Goal: Transaction & Acquisition: Purchase product/service

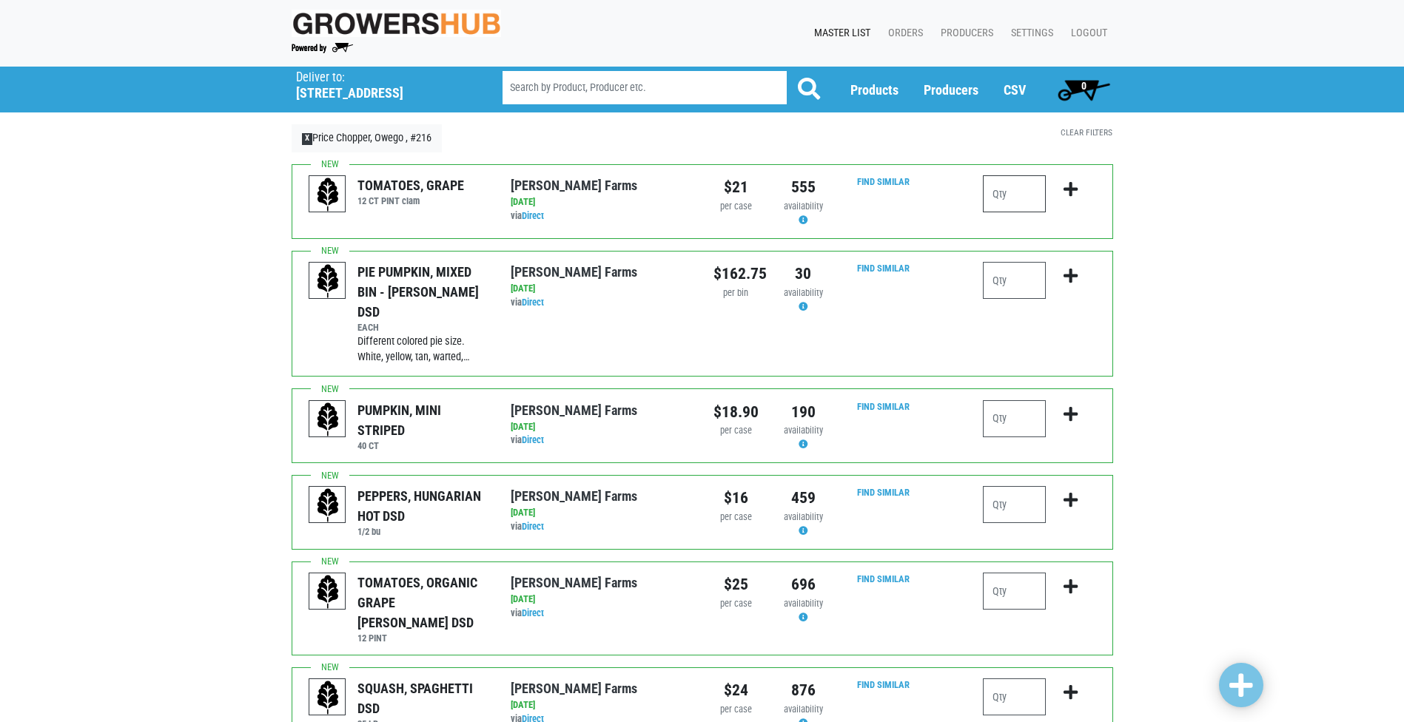
click at [1009, 192] on input "number" at bounding box center [1014, 193] width 63 height 37
type input "1"
click at [1067, 183] on icon "submit" at bounding box center [1070, 189] width 14 height 16
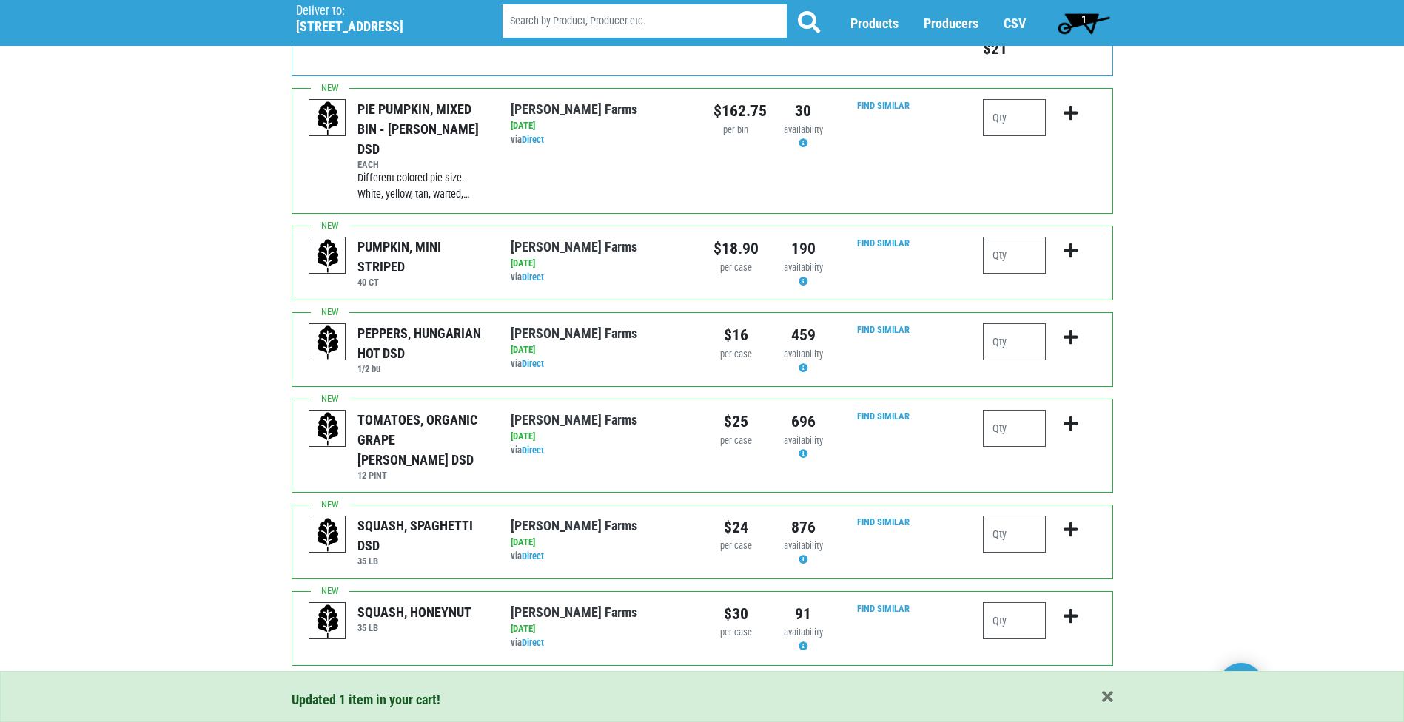
scroll to position [222, 0]
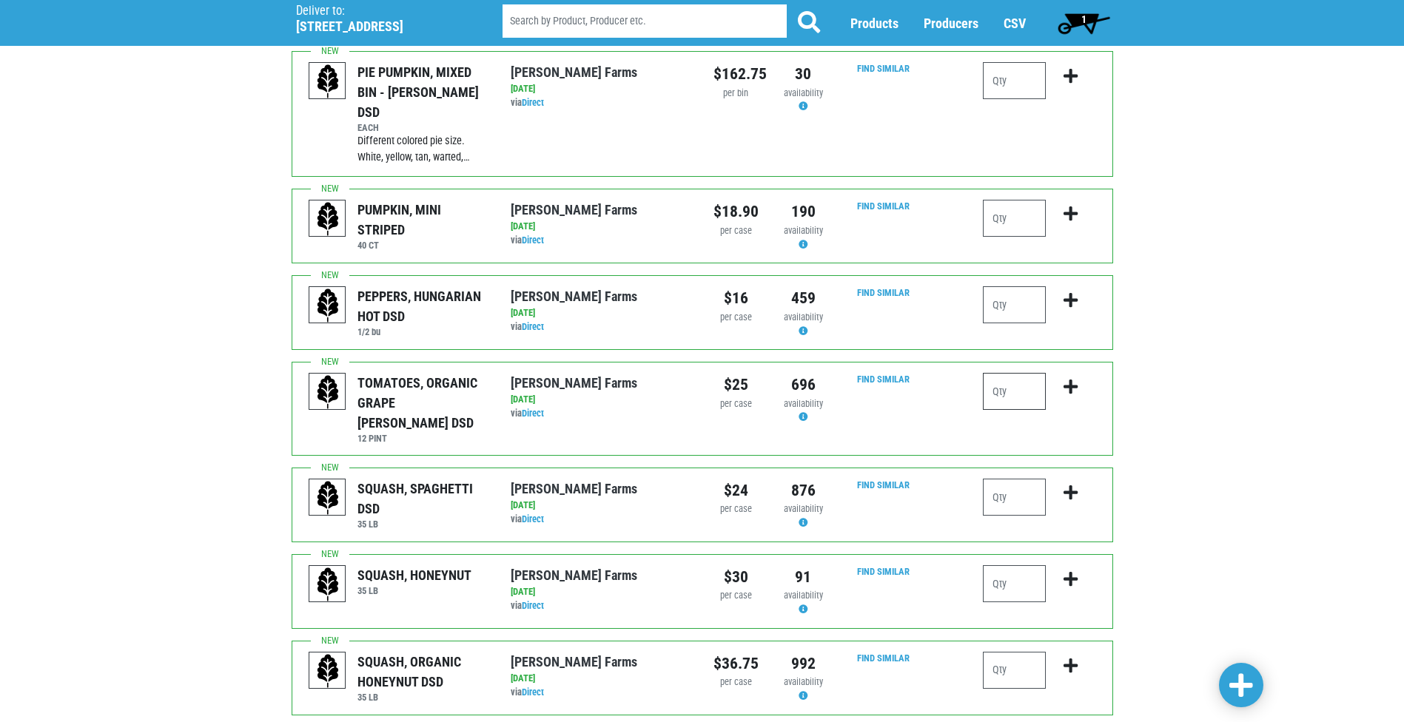
click at [1001, 377] on input "number" at bounding box center [1014, 391] width 63 height 37
type input "1"
click at [1073, 379] on icon "submit" at bounding box center [1070, 387] width 14 height 16
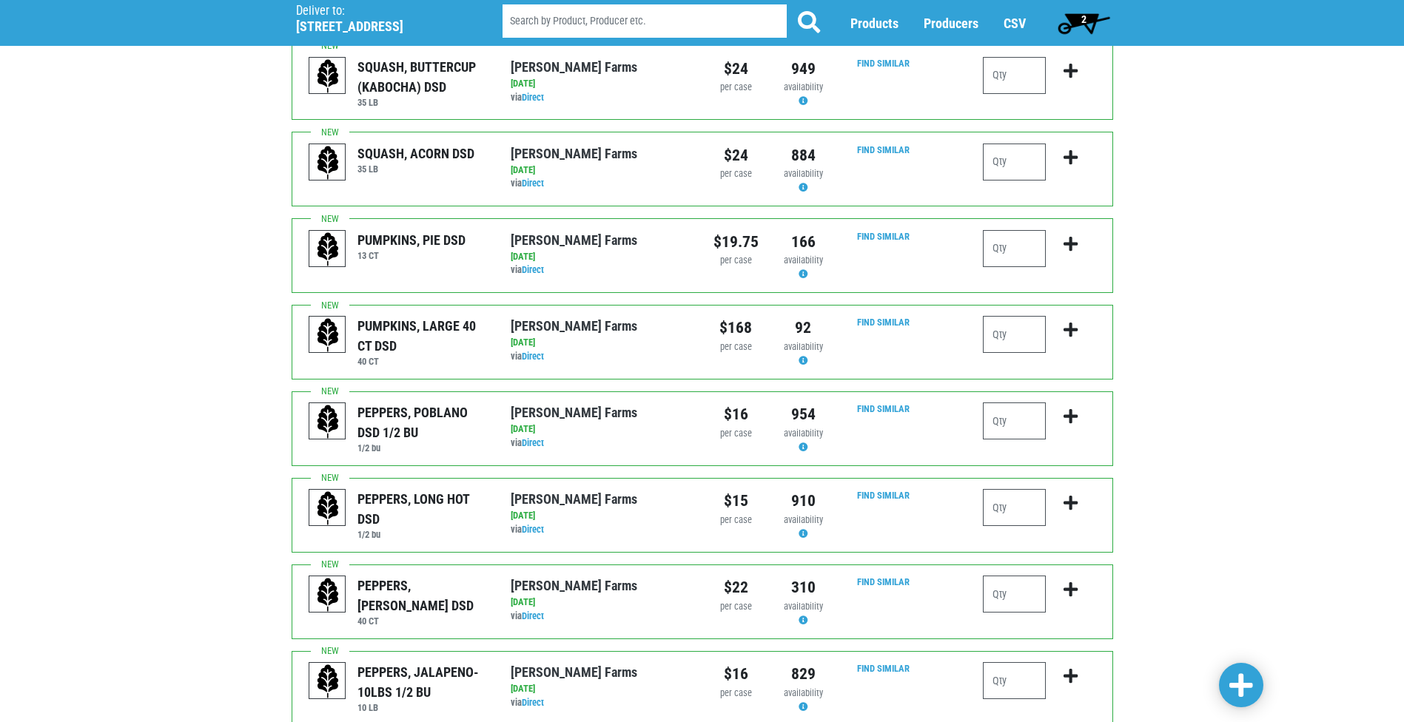
scroll to position [1184, 0]
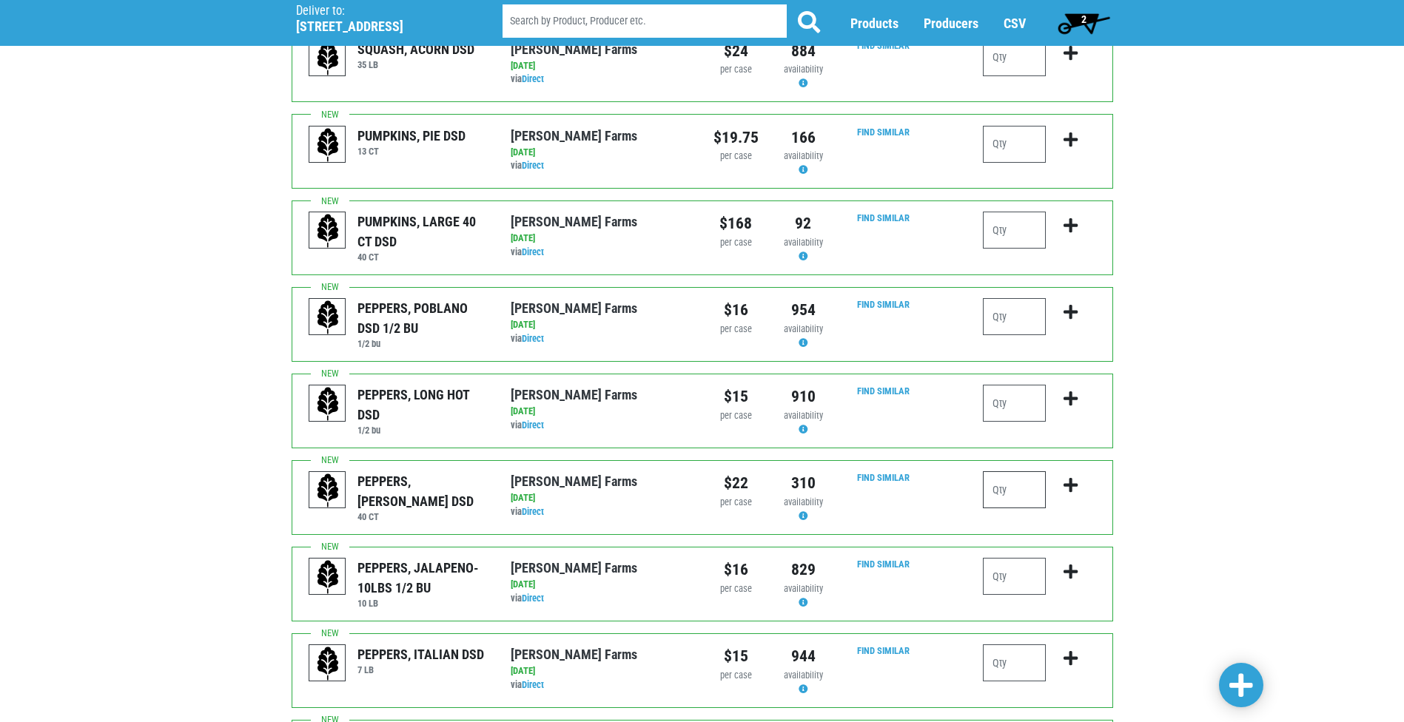
click at [982, 485] on div at bounding box center [1039, 497] width 135 height 52
type input "2"
click at [1073, 477] on icon "submit" at bounding box center [1070, 485] width 14 height 16
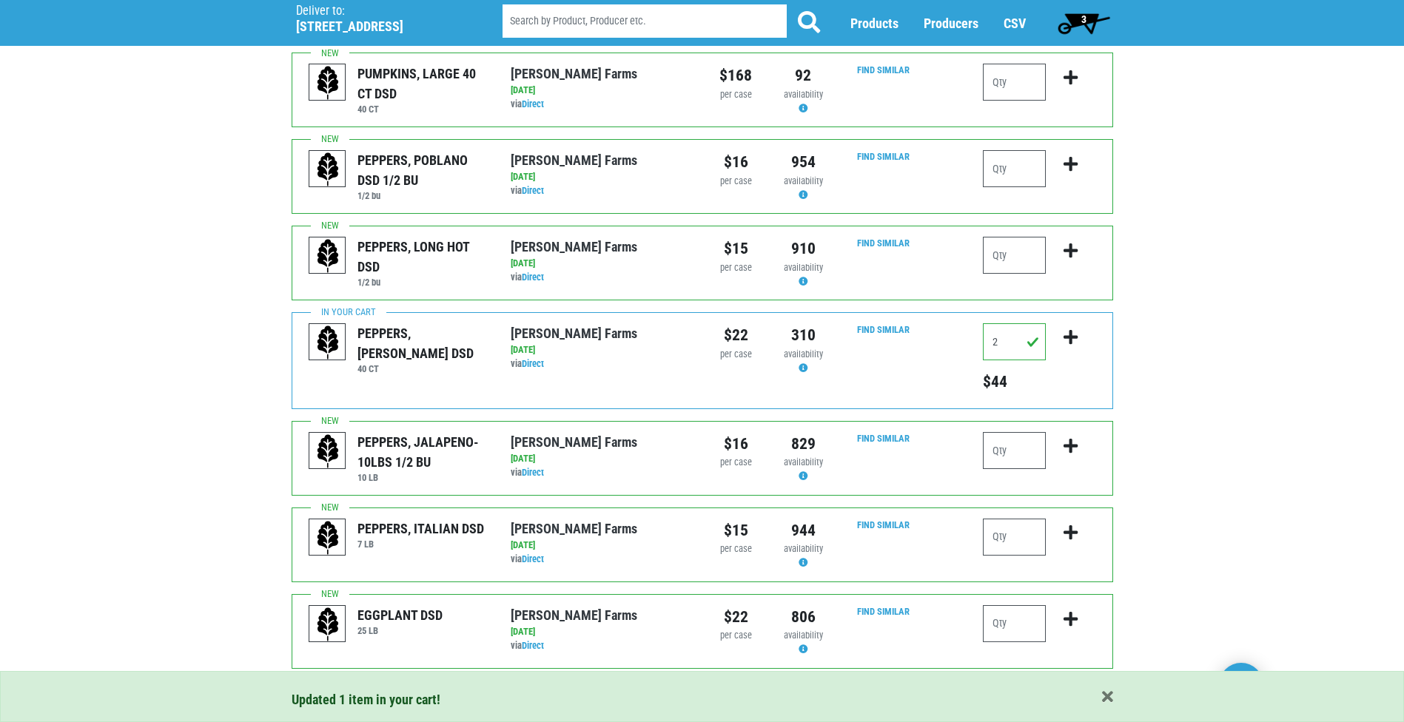
scroll to position [1353, 0]
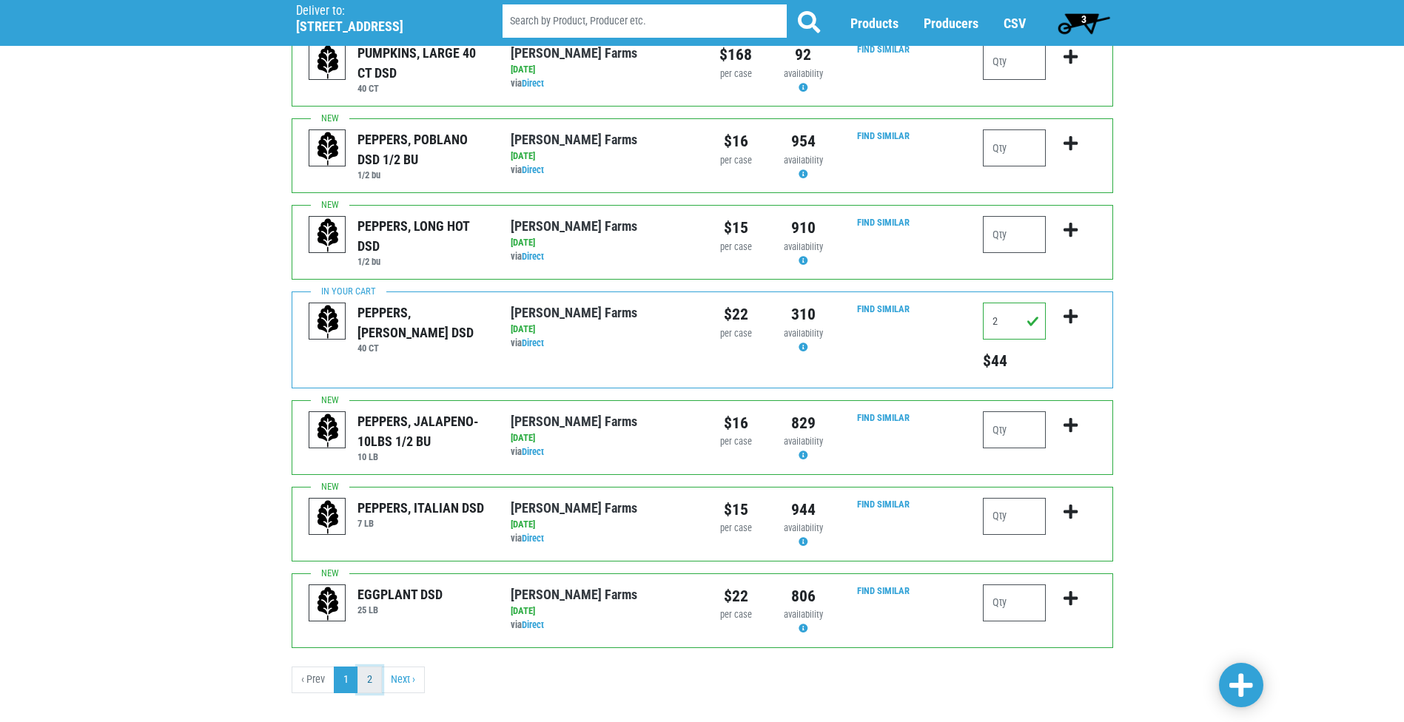
click at [374, 667] on link "2" at bounding box center [369, 680] width 24 height 27
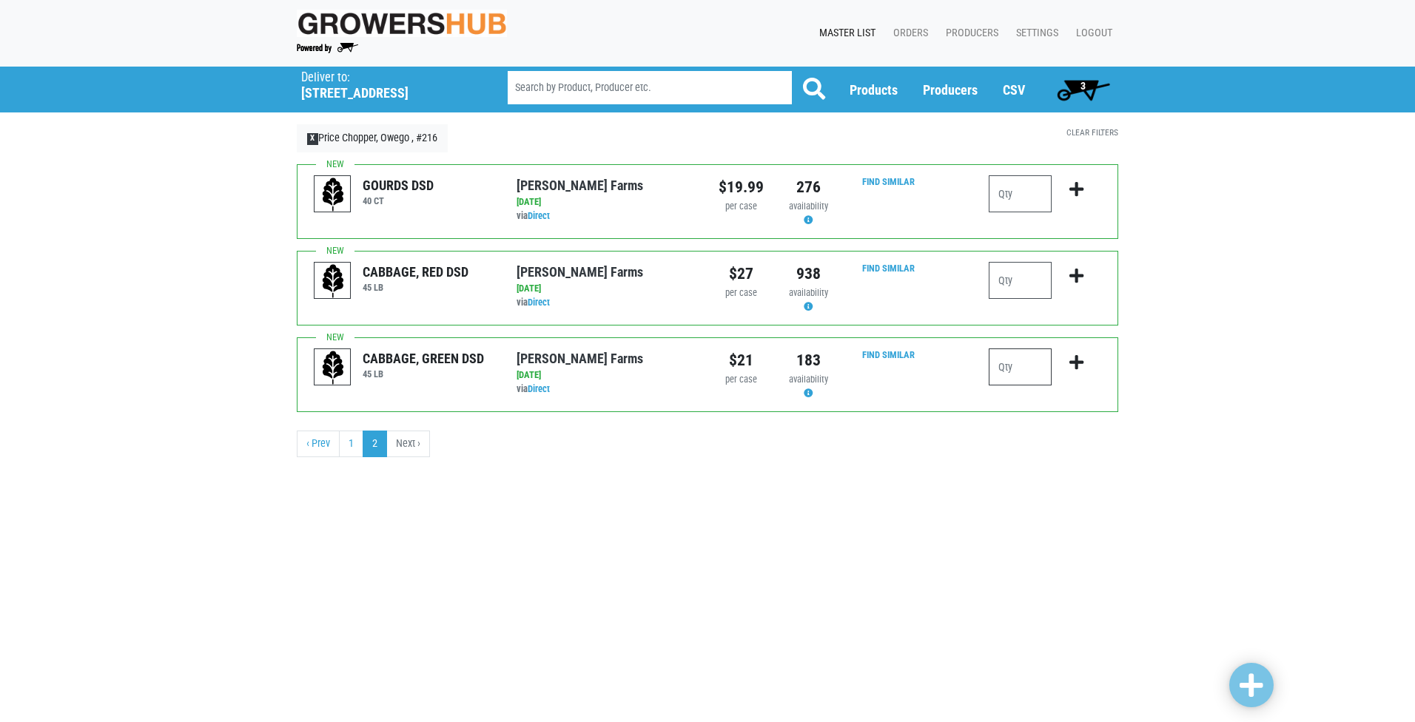
click at [997, 368] on input "number" at bounding box center [1020, 367] width 63 height 37
type input "1"
click at [1077, 358] on icon "submit" at bounding box center [1076, 362] width 14 height 16
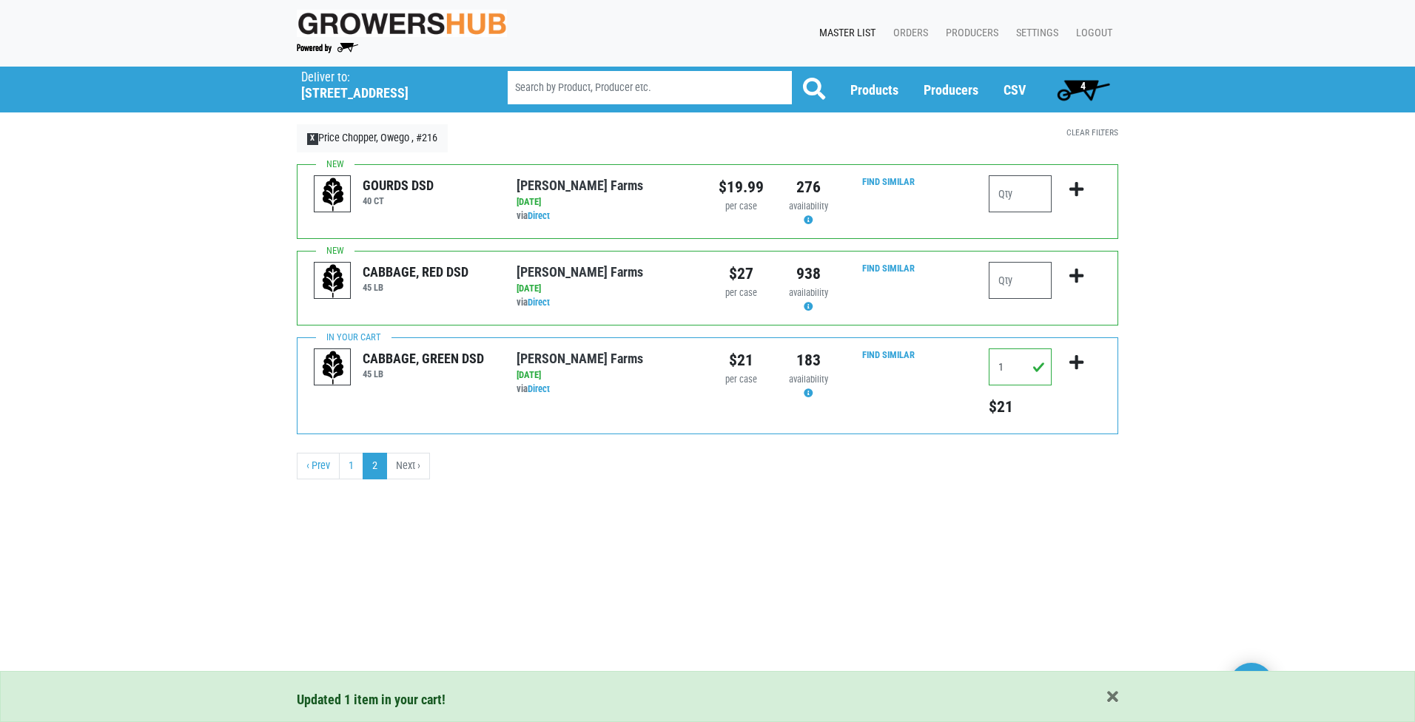
click at [1083, 80] on span "4" at bounding box center [1082, 86] width 5 height 12
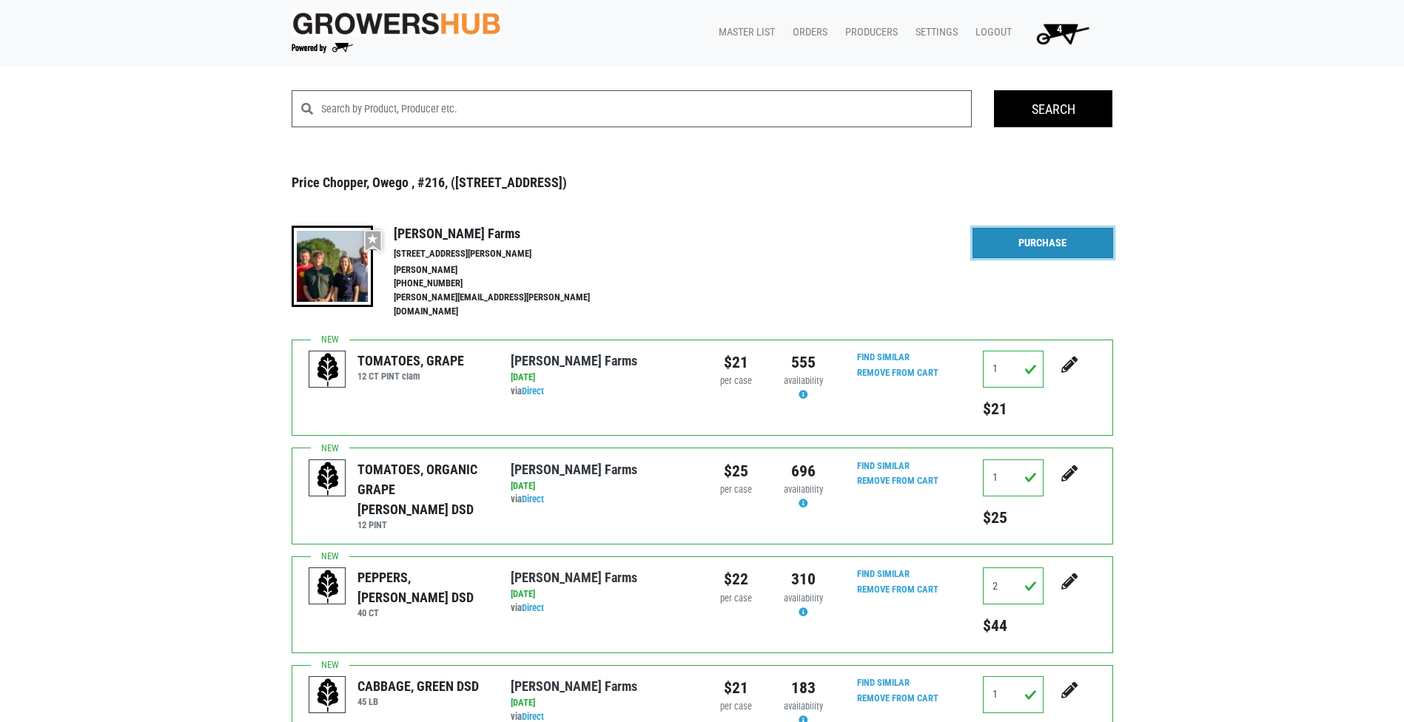
click at [1025, 232] on link "Purchase" at bounding box center [1042, 243] width 141 height 31
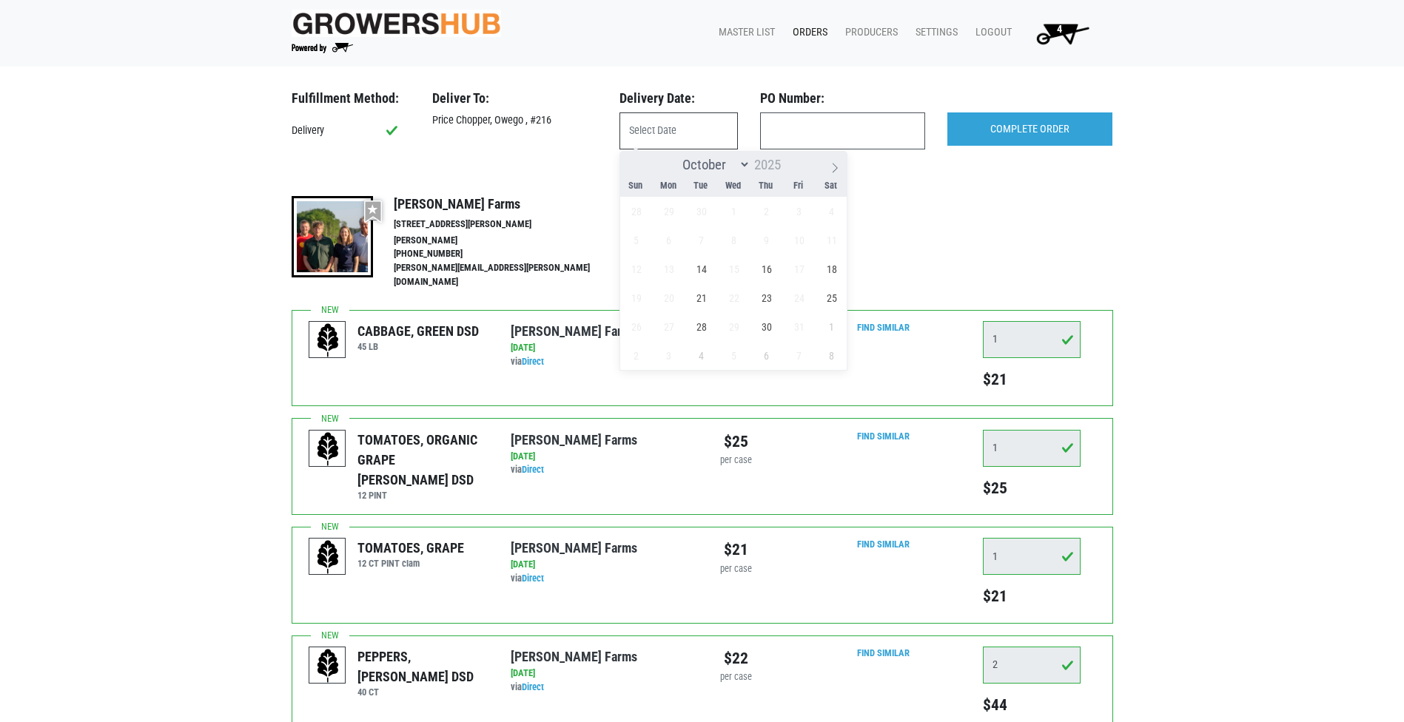
click at [690, 133] on input "text" at bounding box center [678, 130] width 118 height 37
click at [702, 266] on span "14" at bounding box center [701, 269] width 29 height 29
type input "[DATE]"
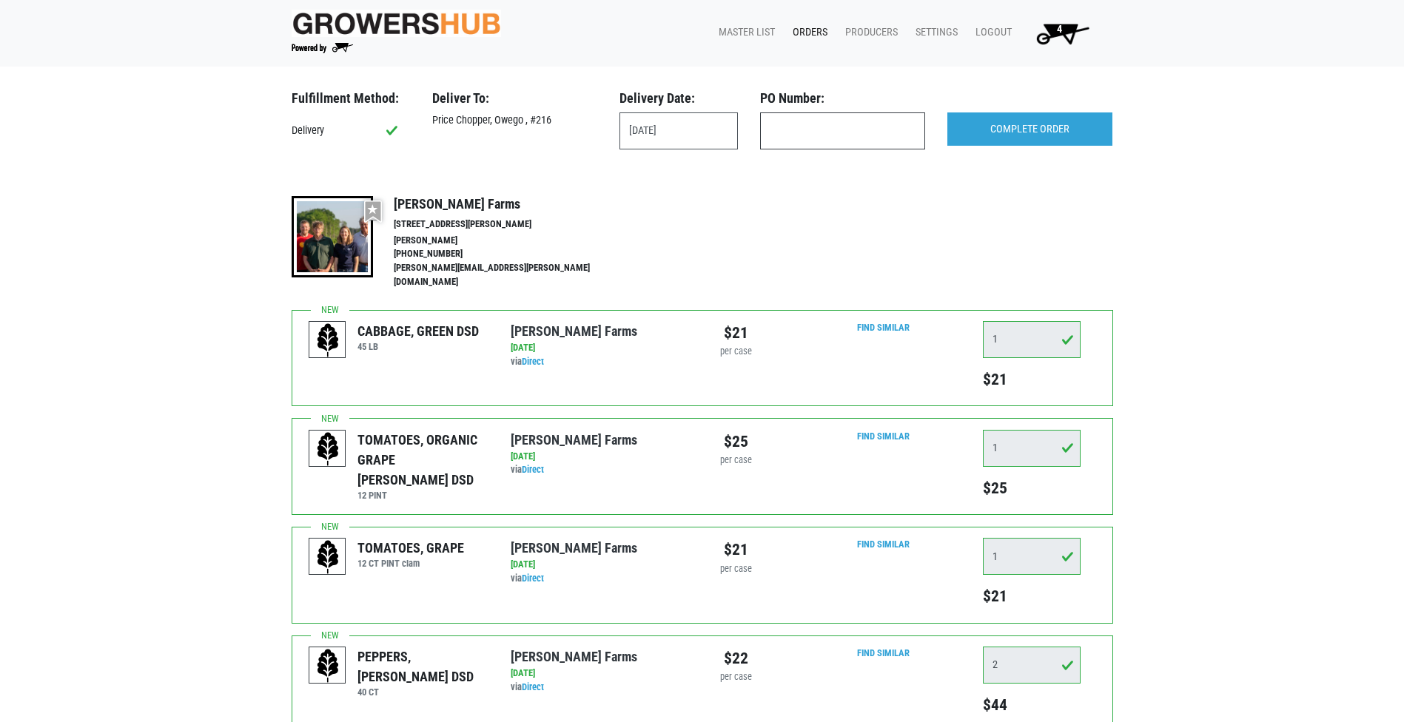
click at [801, 132] on input "text" at bounding box center [842, 130] width 165 height 37
type input "produce"
click at [1006, 125] on input "COMPLETE ORDER" at bounding box center [1029, 129] width 165 height 34
